Goal: Check status: Check status

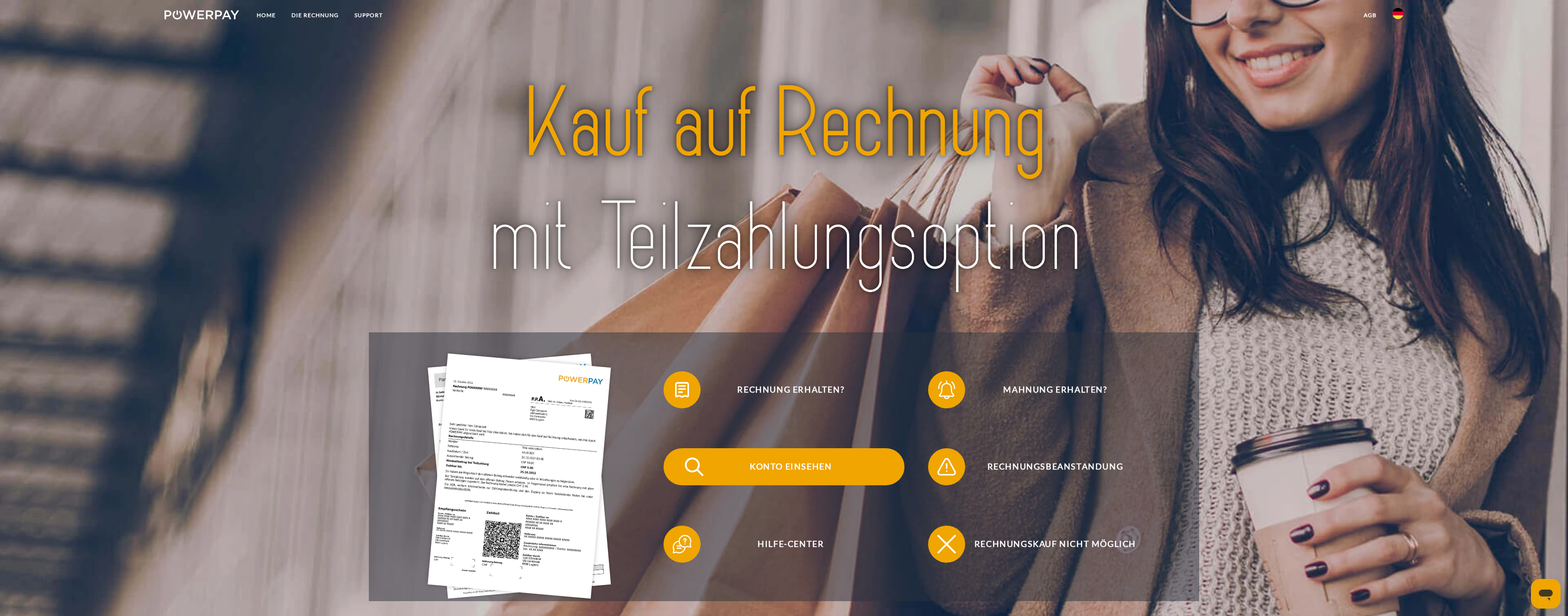
click at [827, 462] on span "Konto einsehen" at bounding box center [791, 466] width 227 height 37
click at [790, 457] on span "Konto einsehen" at bounding box center [791, 466] width 227 height 37
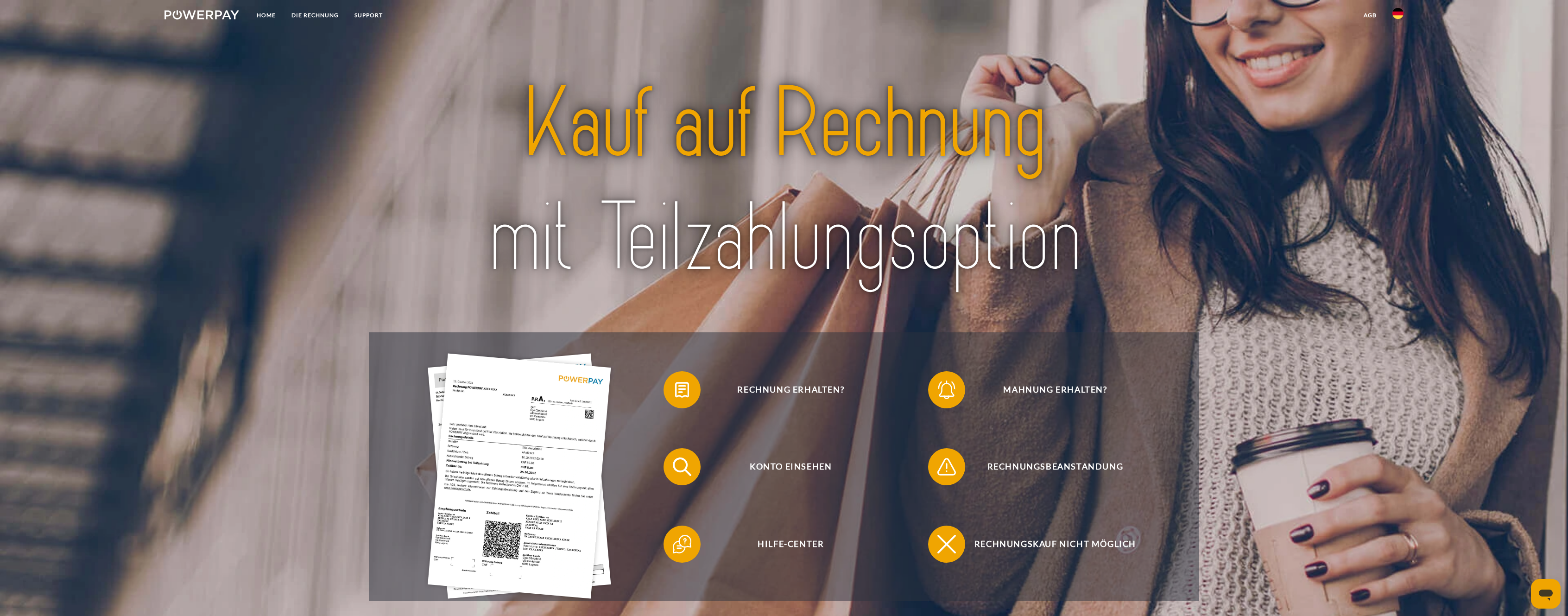
click at [502, 402] on img at bounding box center [519, 476] width 183 height 245
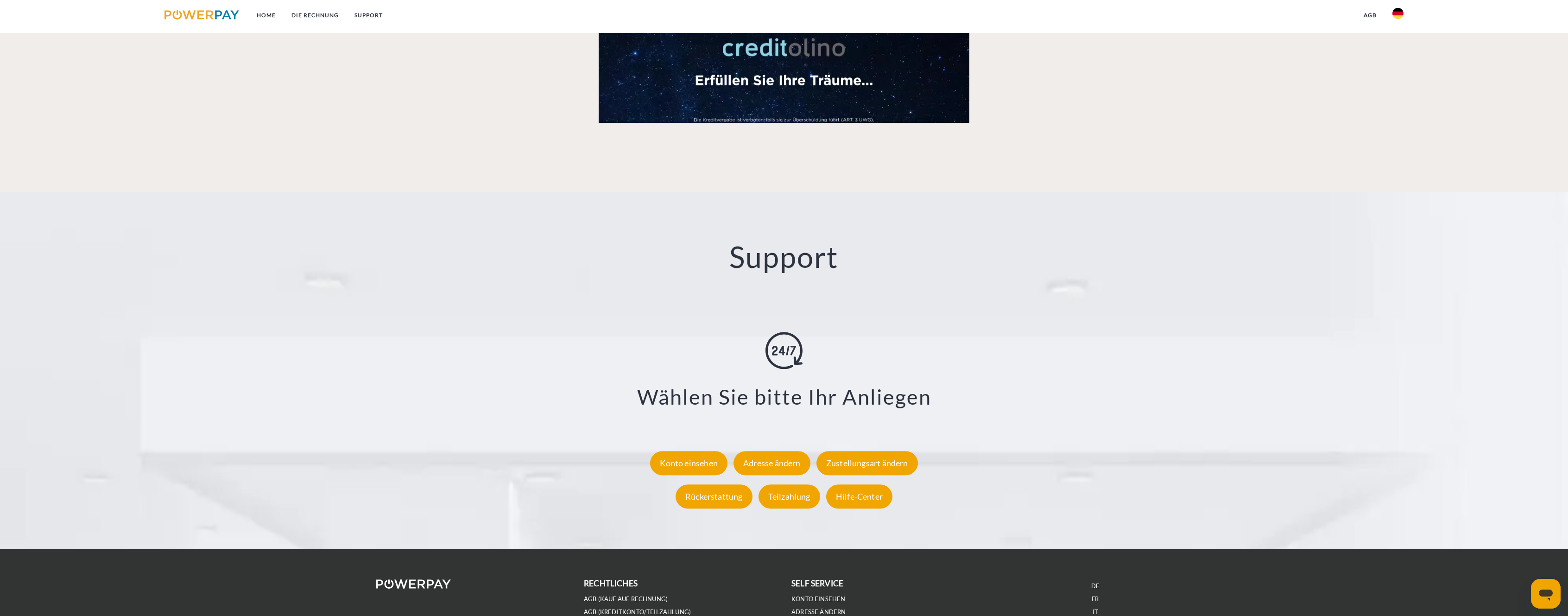
scroll to position [1522, 0]
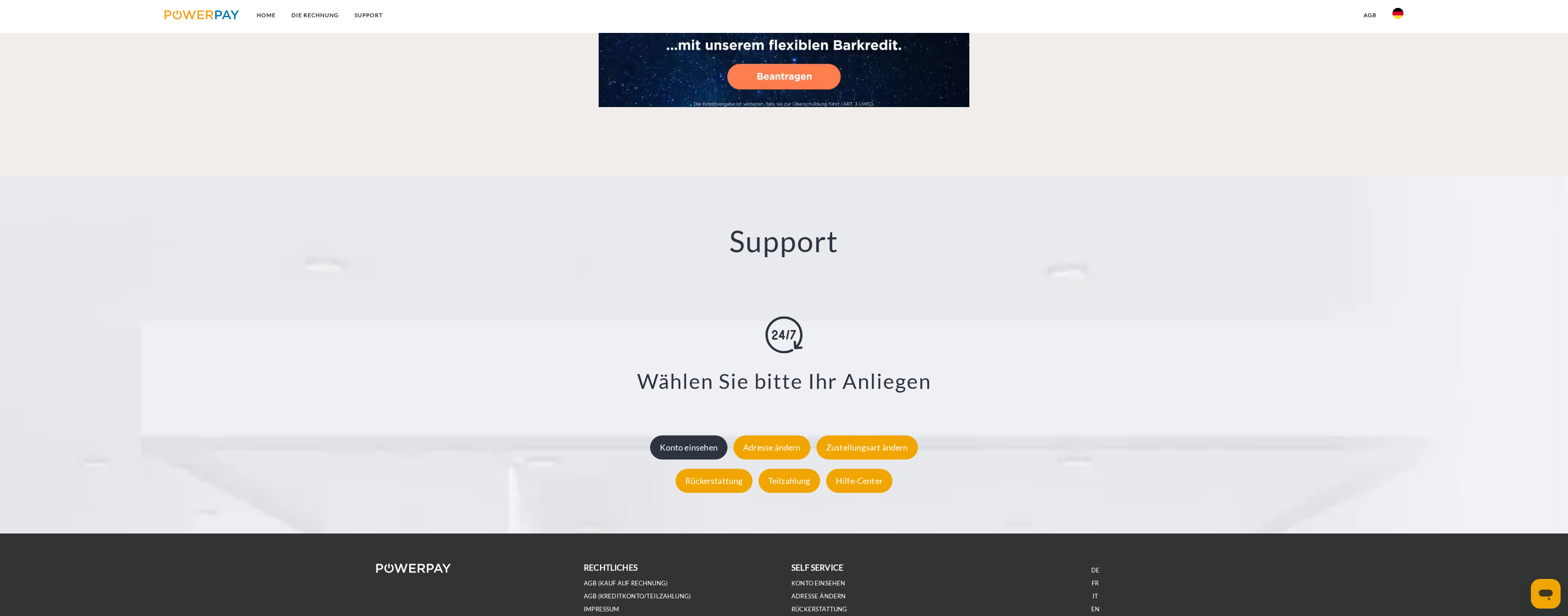
click at [701, 448] on div "Konto einsehen" at bounding box center [688, 447] width 77 height 24
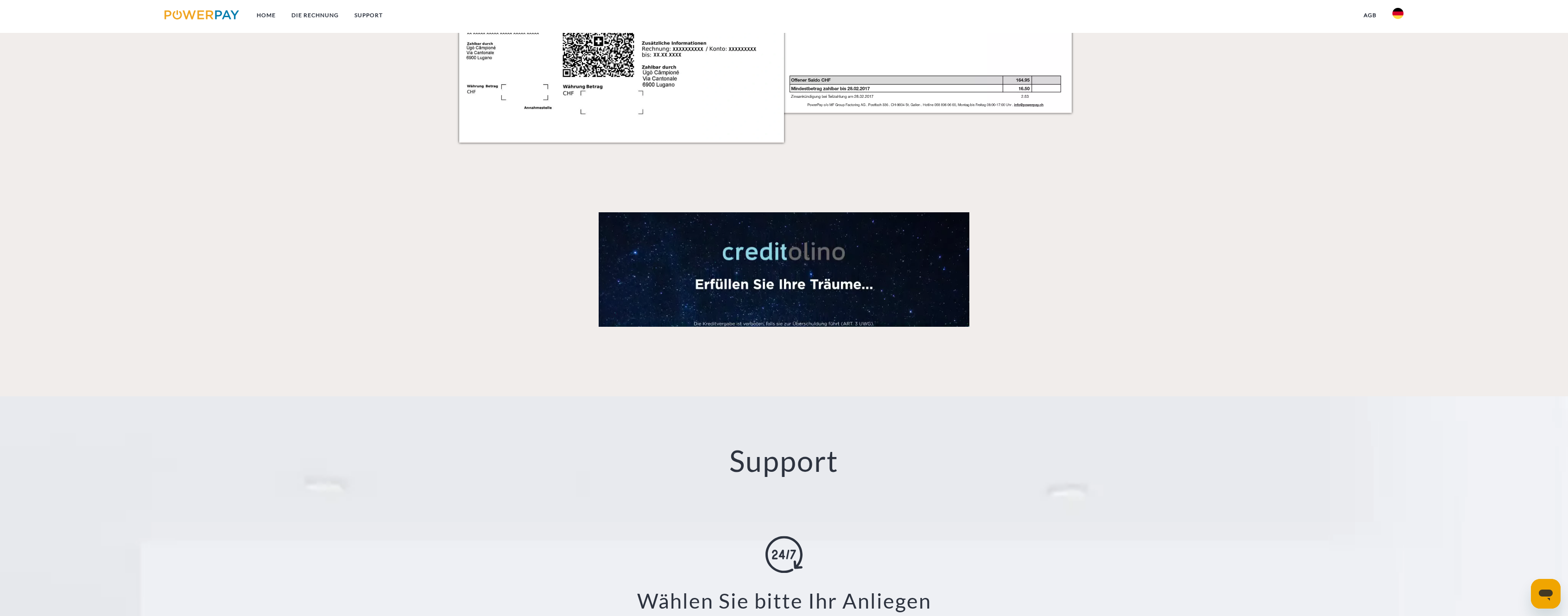
scroll to position [1599, 0]
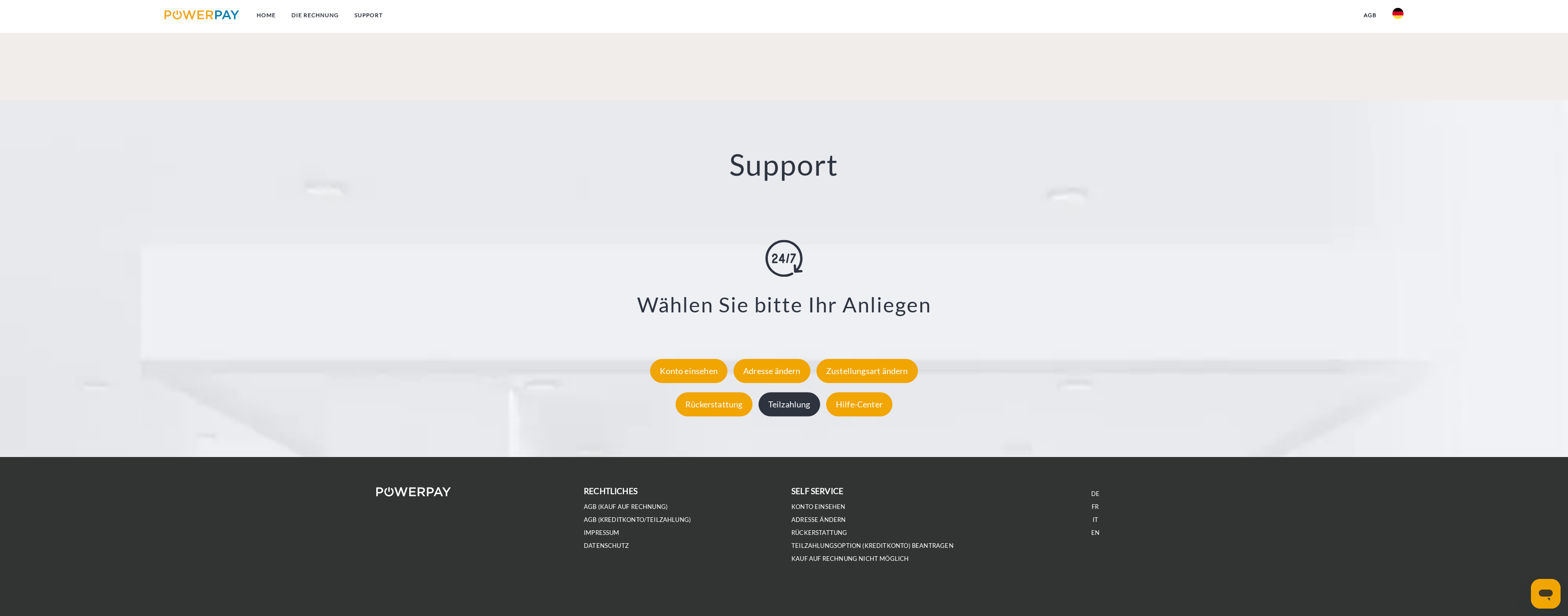
click at [788, 398] on div "Teilzahlung" at bounding box center [789, 404] width 61 height 24
